Goal: Information Seeking & Learning: Learn about a topic

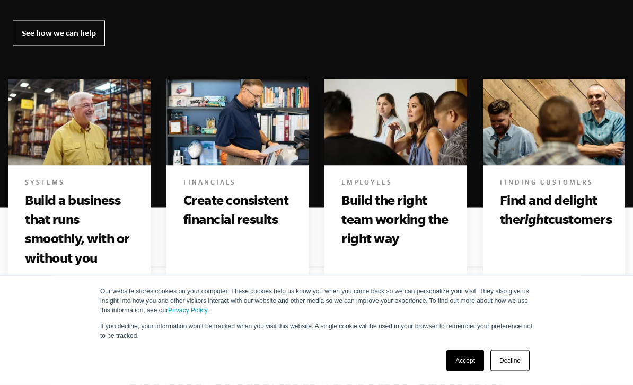
scroll to position [603, 0]
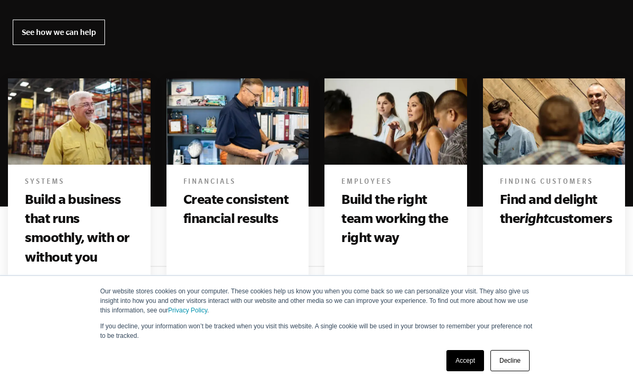
click at [461, 372] on link "Accept" at bounding box center [465, 360] width 38 height 21
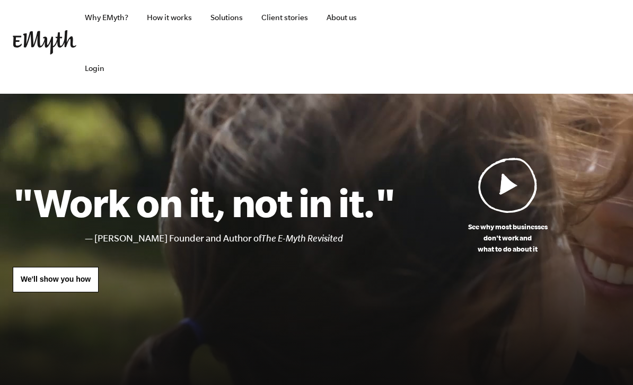
scroll to position [9, 0]
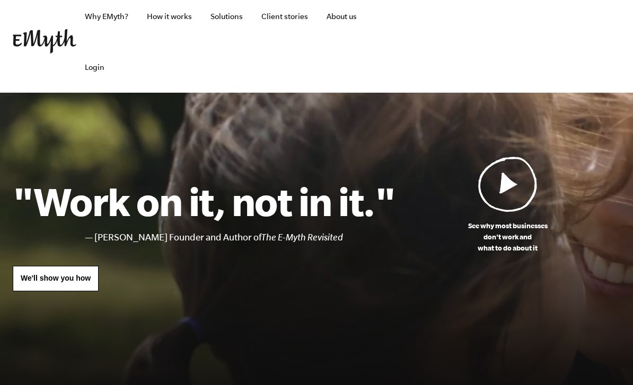
click at [505, 184] on img at bounding box center [507, 184] width 59 height 56
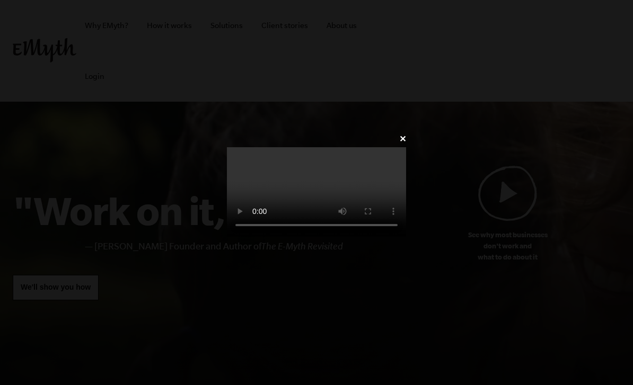
click at [227, 231] on video at bounding box center [316, 192] width 179 height 90
click at [227, 221] on video at bounding box center [316, 192] width 179 height 90
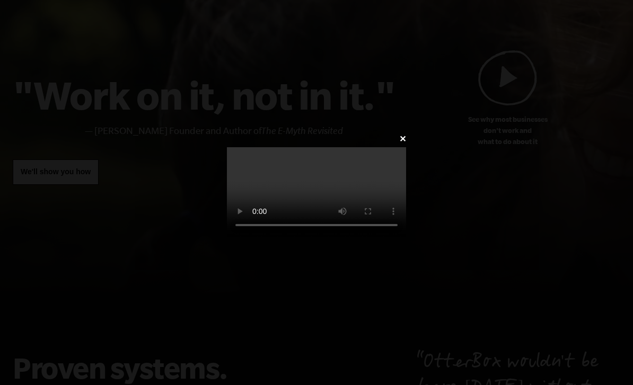
scroll to position [110, 0]
click at [422, 131] on div "✕" at bounding box center [316, 192] width 211 height 123
click at [406, 134] on link "✕" at bounding box center [402, 139] width 7 height 10
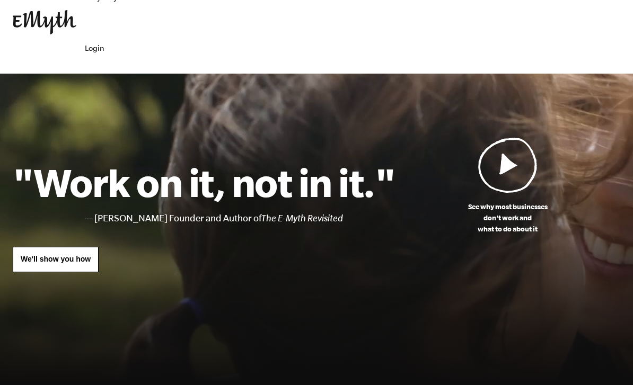
scroll to position [29, 0]
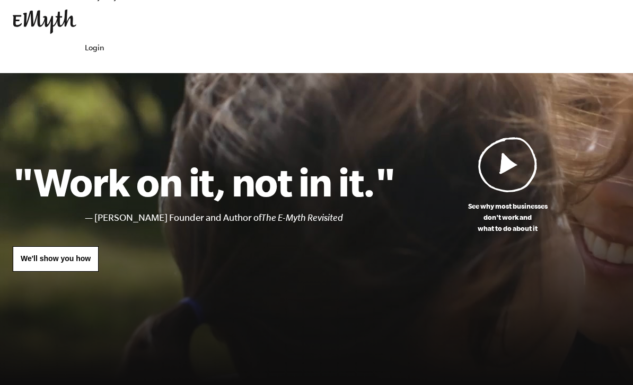
click at [63, 254] on link "We'll show you how" at bounding box center [56, 259] width 86 height 25
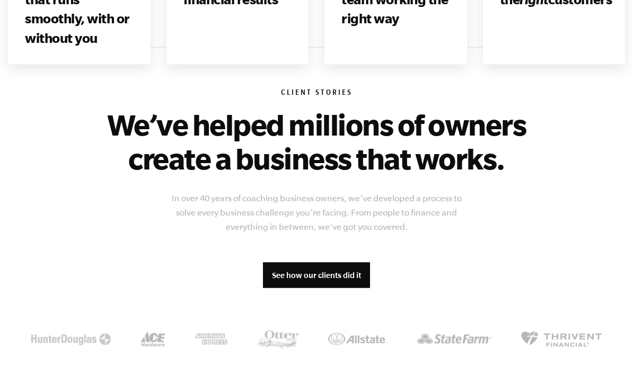
scroll to position [806, 0]
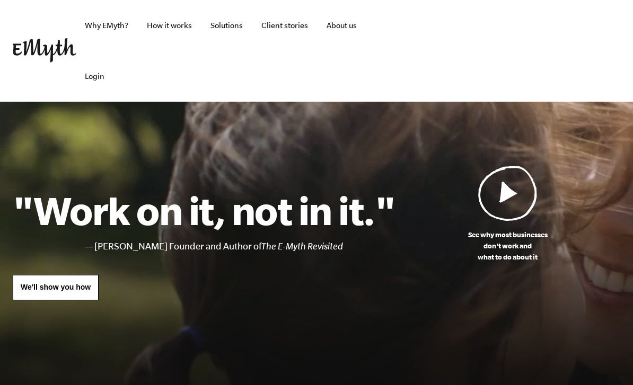
click at [100, 21] on link "Why EMyth?" at bounding box center [106, 25] width 60 height 51
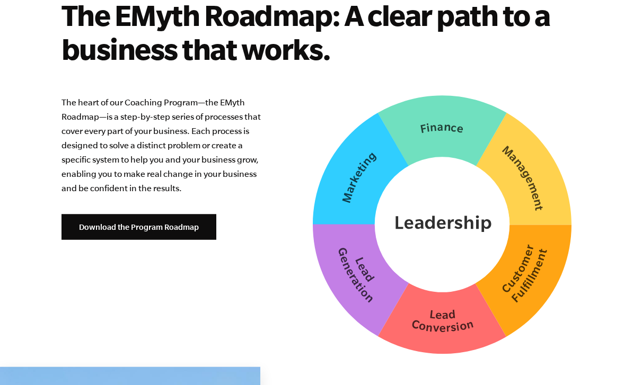
scroll to position [2696, 0]
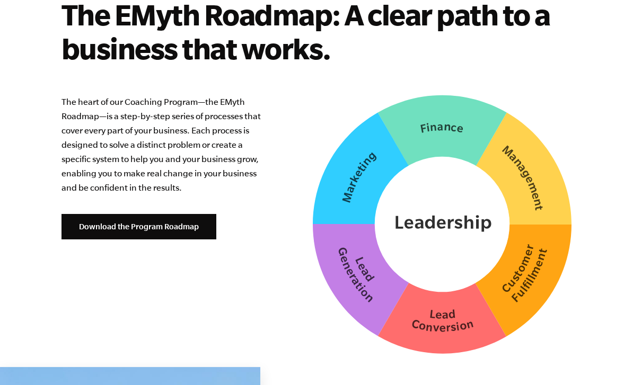
click at [153, 233] on link "Download the Program Roadmap" at bounding box center [138, 226] width 155 height 25
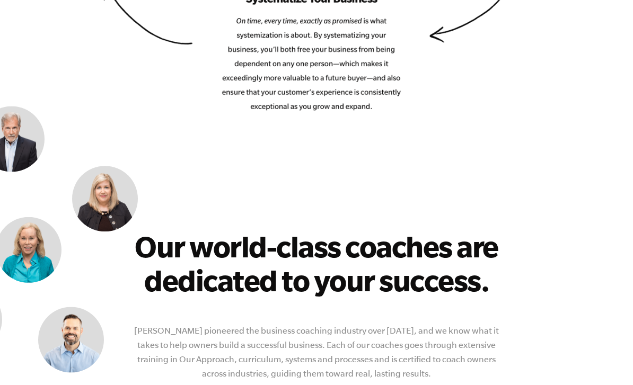
scroll to position [1847, 0]
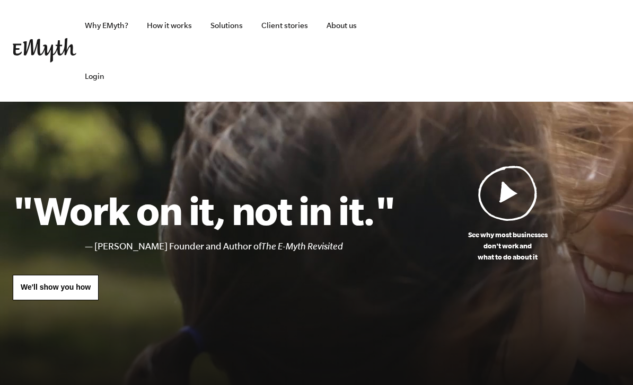
click at [170, 23] on link "How it works" at bounding box center [169, 25] width 62 height 51
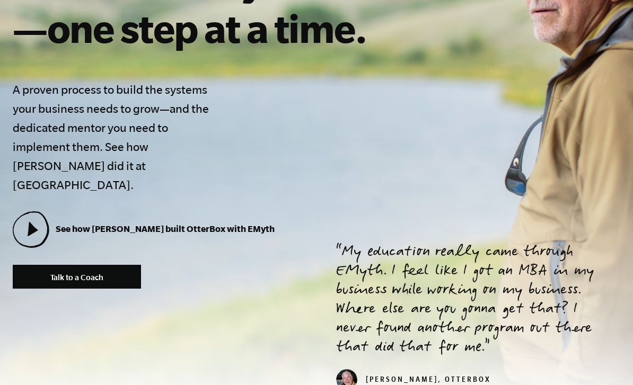
scroll to position [323, 0]
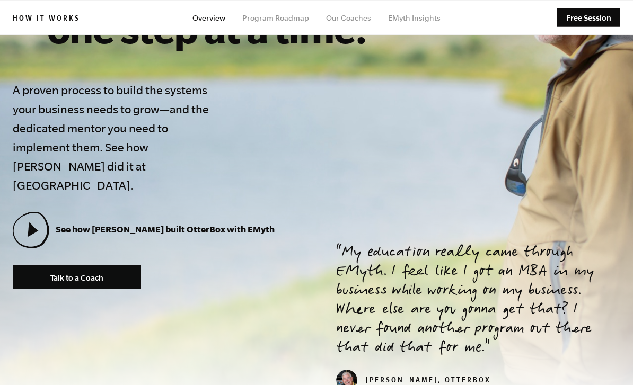
click at [29, 213] on icon at bounding box center [30, 230] width 34 height 34
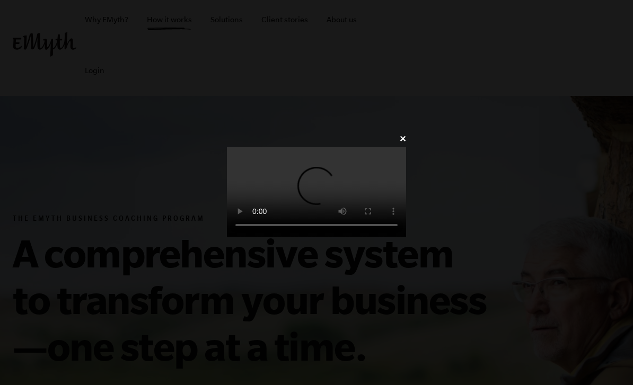
scroll to position [18, 0]
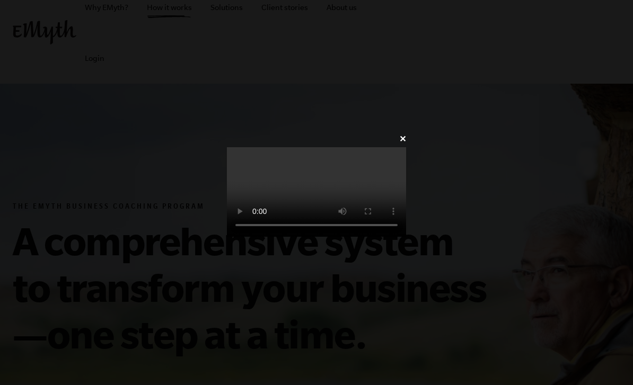
click at [406, 134] on link "✕" at bounding box center [402, 139] width 7 height 10
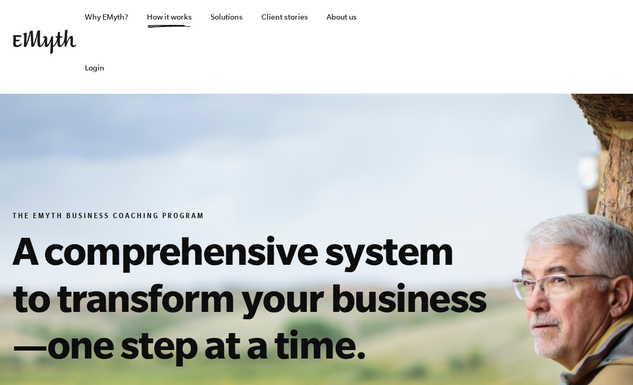
scroll to position [0, 0]
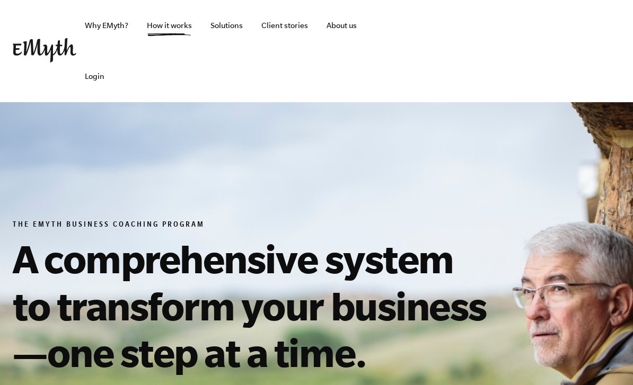
click at [230, 19] on link "Solutions" at bounding box center [226, 25] width 49 height 51
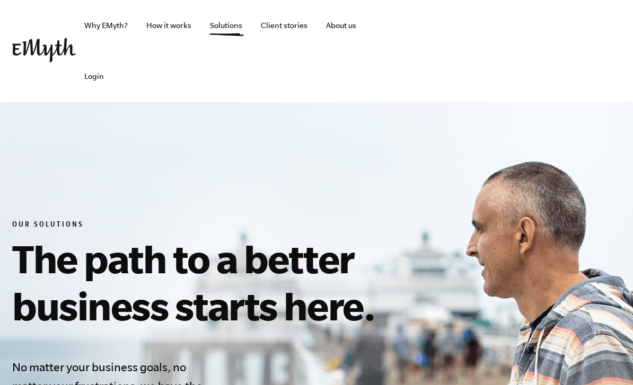
click at [286, 24] on link "Client stories" at bounding box center [285, 25] width 64 height 51
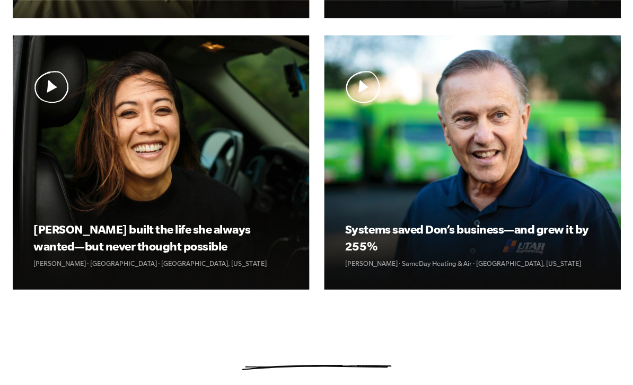
scroll to position [652, 0]
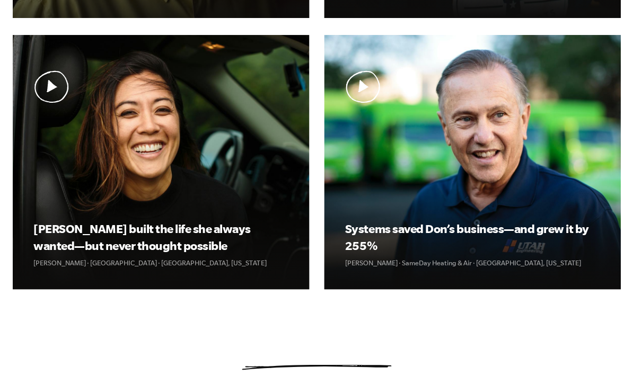
click at [0, 0] on img at bounding box center [0, 0] width 0 height 0
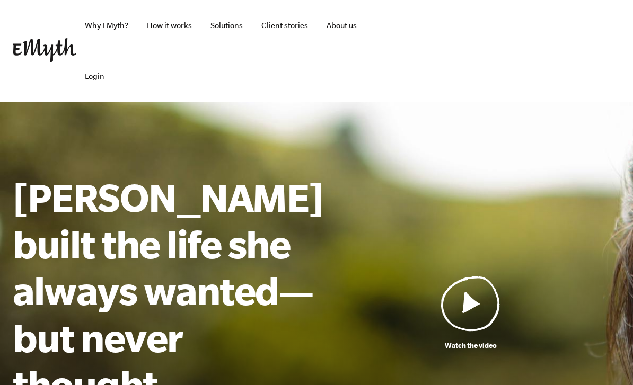
click at [470, 280] on img at bounding box center [470, 304] width 59 height 56
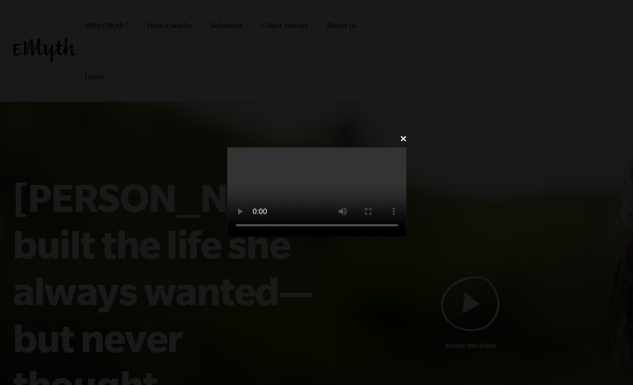
click at [227, 157] on video at bounding box center [316, 192] width 179 height 90
click at [422, 131] on div "✕" at bounding box center [316, 192] width 211 height 123
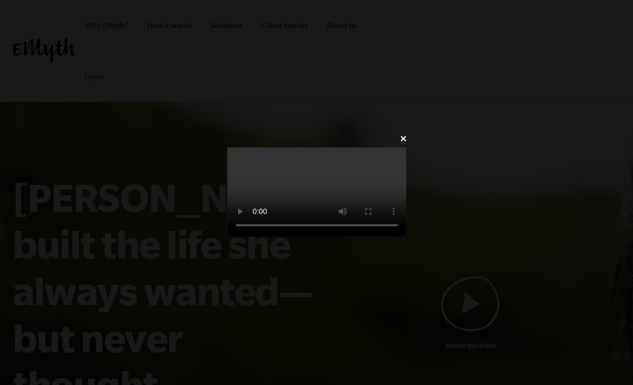
click at [406, 134] on link "✕" at bounding box center [402, 139] width 7 height 10
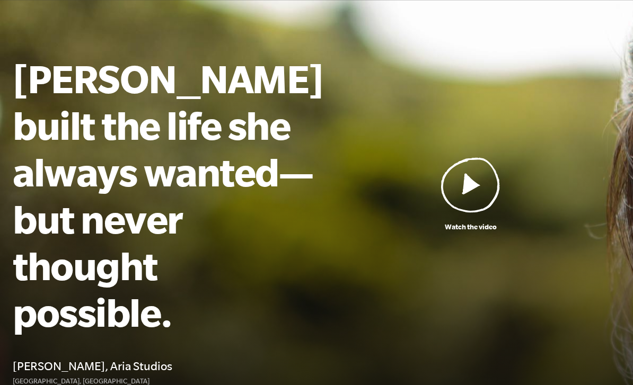
scroll to position [114, 0]
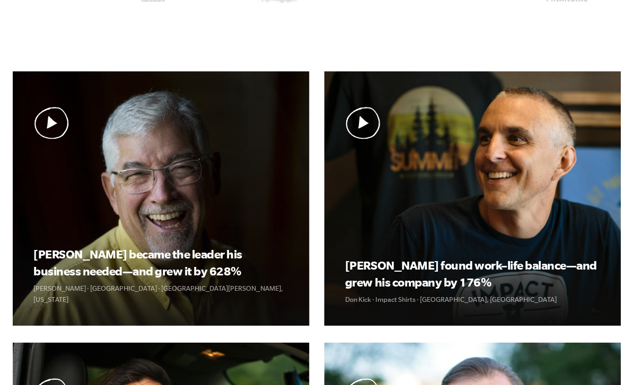
scroll to position [344, 0]
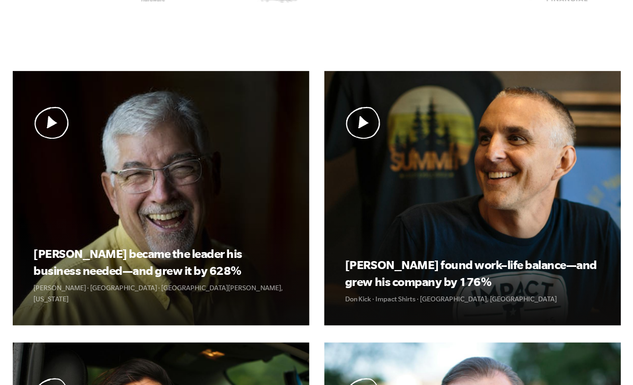
click at [0, 0] on img at bounding box center [0, 0] width 0 height 0
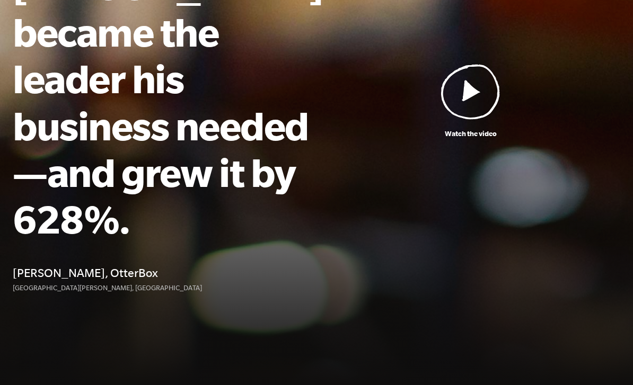
scroll to position [211, 0]
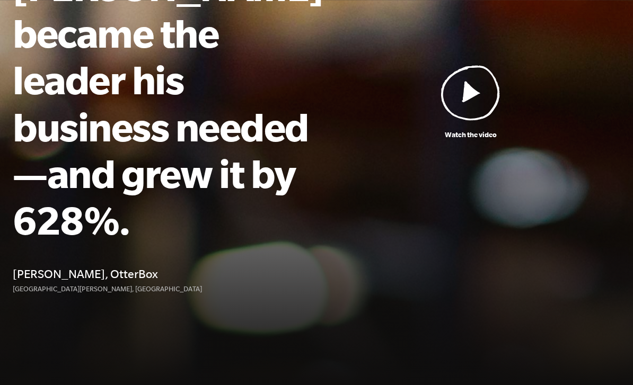
click at [460, 72] on img at bounding box center [470, 93] width 59 height 56
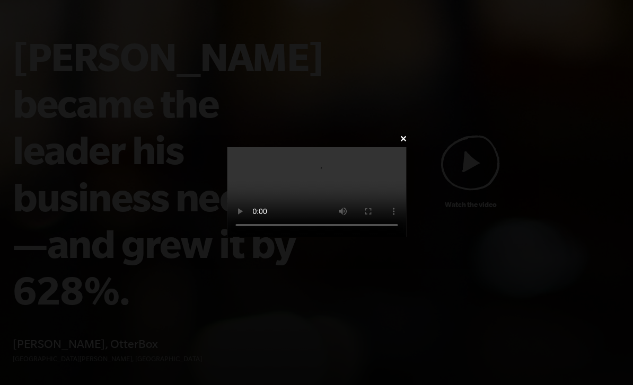
scroll to position [142, 0]
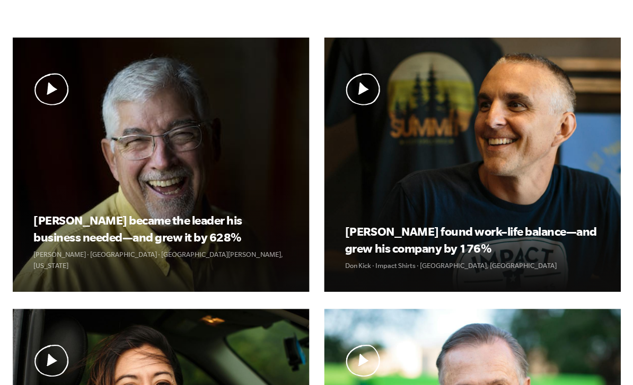
scroll to position [377, 0]
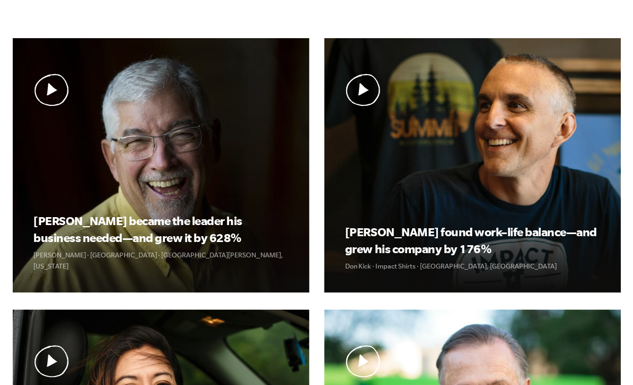
click at [0, 0] on img at bounding box center [0, 0] width 0 height 0
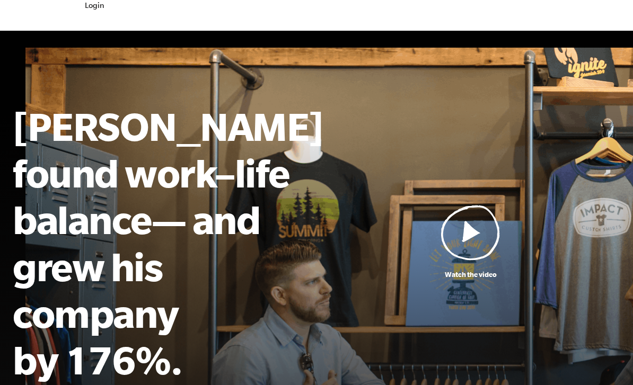
scroll to position [72, 0]
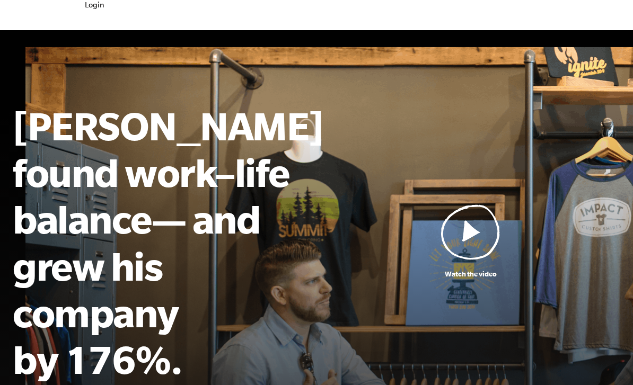
click at [468, 207] on img at bounding box center [470, 232] width 59 height 56
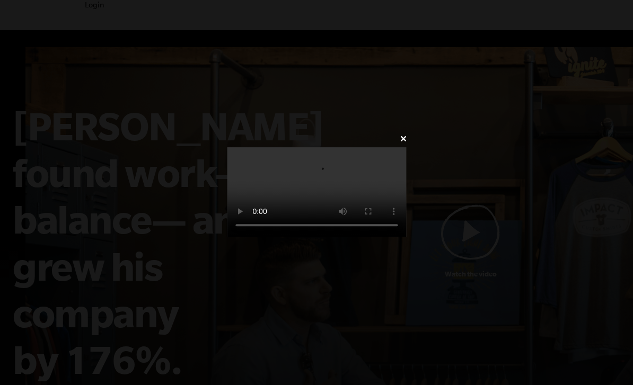
scroll to position [24, 0]
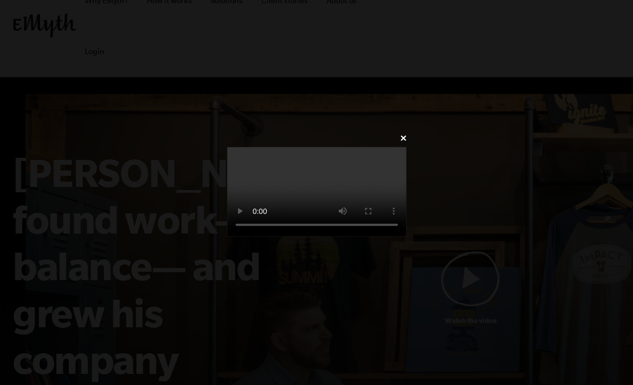
click at [227, 198] on video at bounding box center [316, 192] width 179 height 90
click at [422, 131] on div "✕" at bounding box center [316, 192] width 211 height 123
click at [406, 134] on link "✕" at bounding box center [402, 139] width 7 height 10
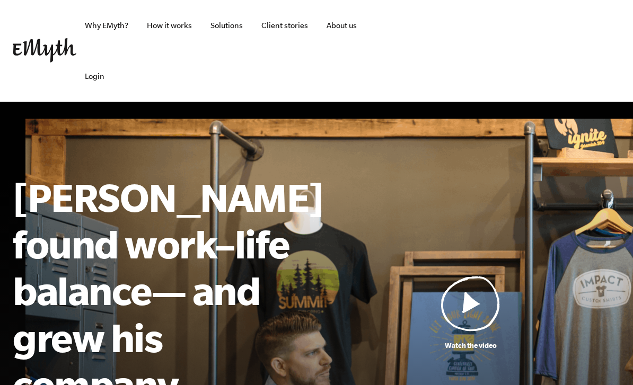
scroll to position [105, 0]
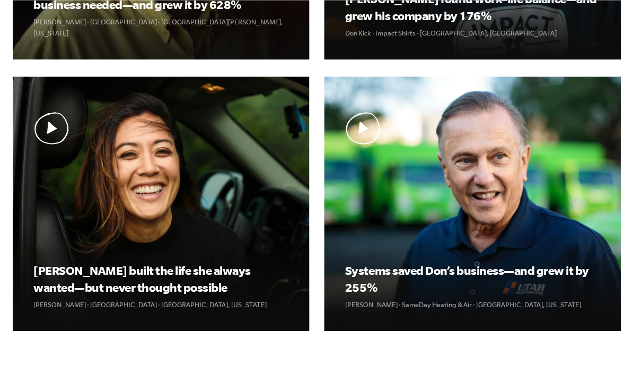
scroll to position [610, 0]
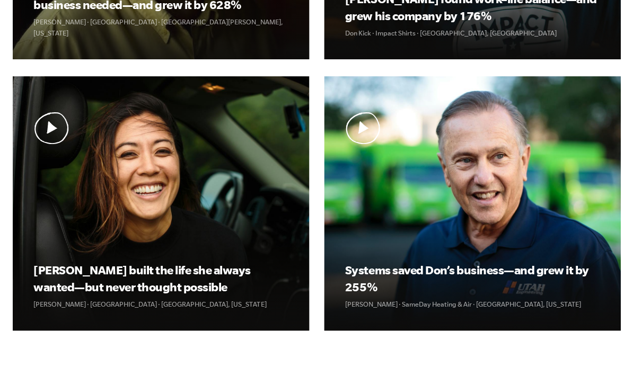
click at [0, 0] on img at bounding box center [0, 0] width 0 height 0
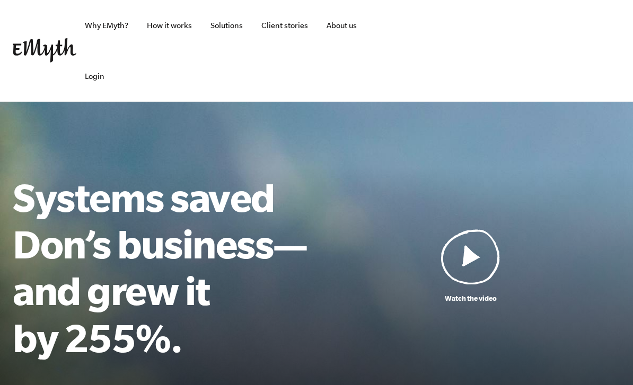
click at [469, 261] on img at bounding box center [470, 257] width 59 height 56
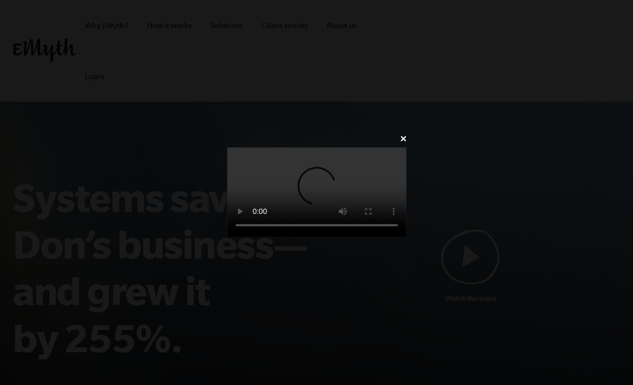
click at [422, 131] on div "✕" at bounding box center [316, 192] width 211 height 123
click at [406, 134] on link "✕" at bounding box center [402, 139] width 7 height 10
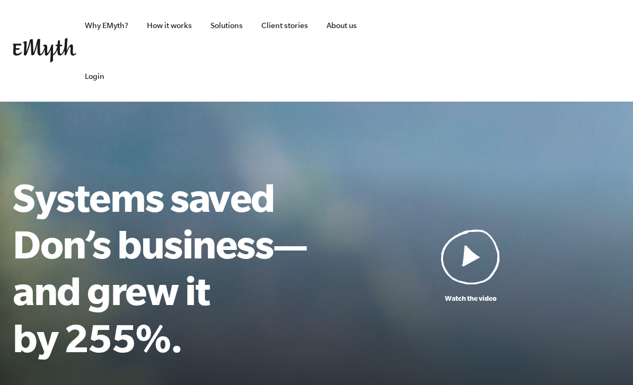
click at [344, 28] on link "About us" at bounding box center [341, 25] width 47 height 51
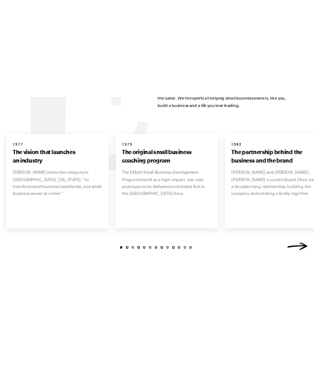
scroll to position [947, 0]
